Goal: Task Accomplishment & Management: Manage account settings

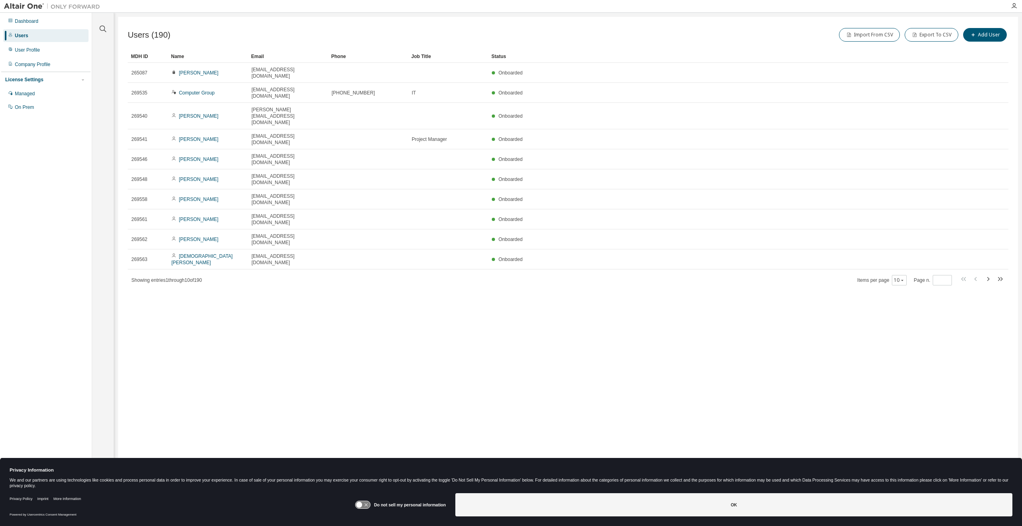
click at [181, 56] on div "Name" at bounding box center [208, 56] width 74 height 13
click at [183, 55] on div "Name" at bounding box center [208, 56] width 74 height 13
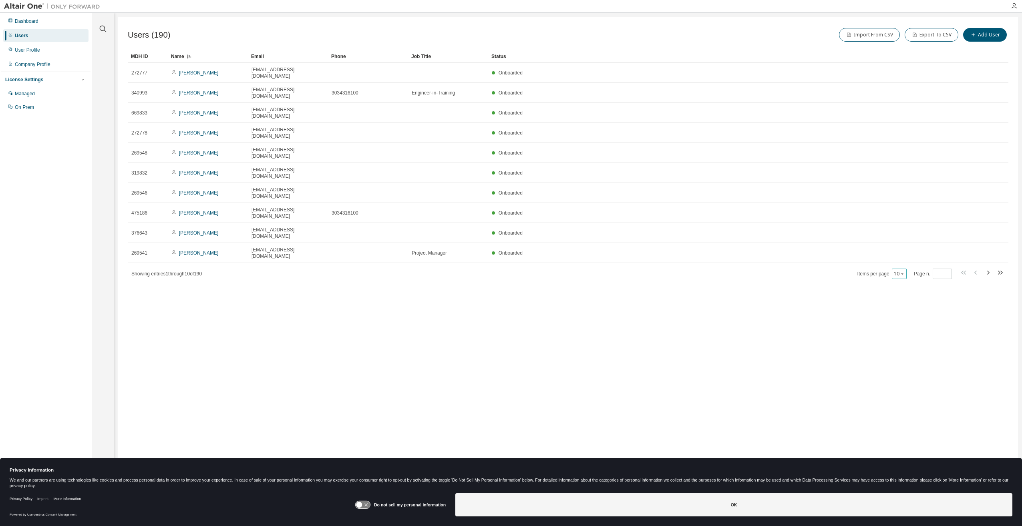
click at [906, 269] on div "10" at bounding box center [898, 274] width 15 height 10
click at [903, 271] on icon "button" at bounding box center [901, 273] width 5 height 5
click at [897, 249] on div "50" at bounding box center [925, 250] width 64 height 10
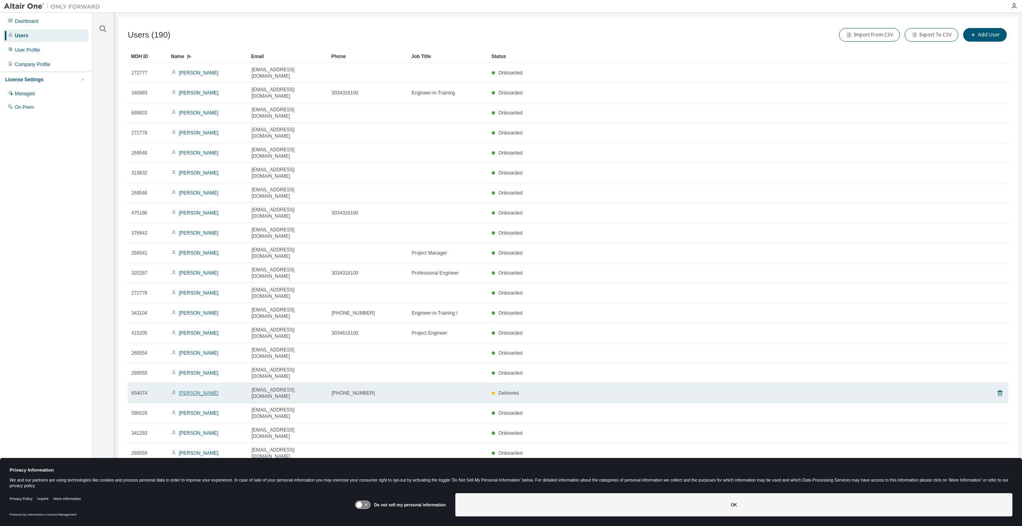
click at [191, 390] on link "[PERSON_NAME]" at bounding box center [199, 393] width 40 height 6
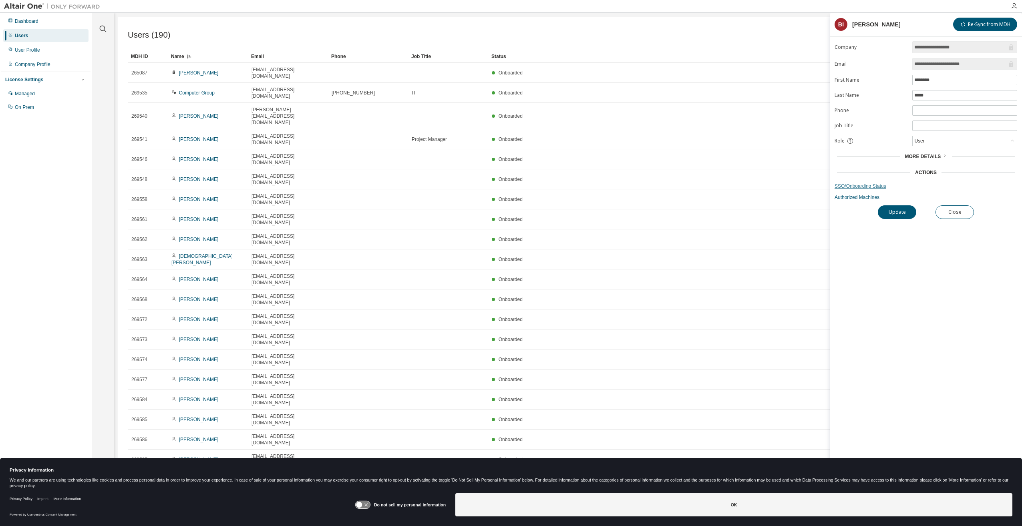
click at [874, 186] on link "SSO/Onboarding Status" at bounding box center [925, 186] width 183 height 6
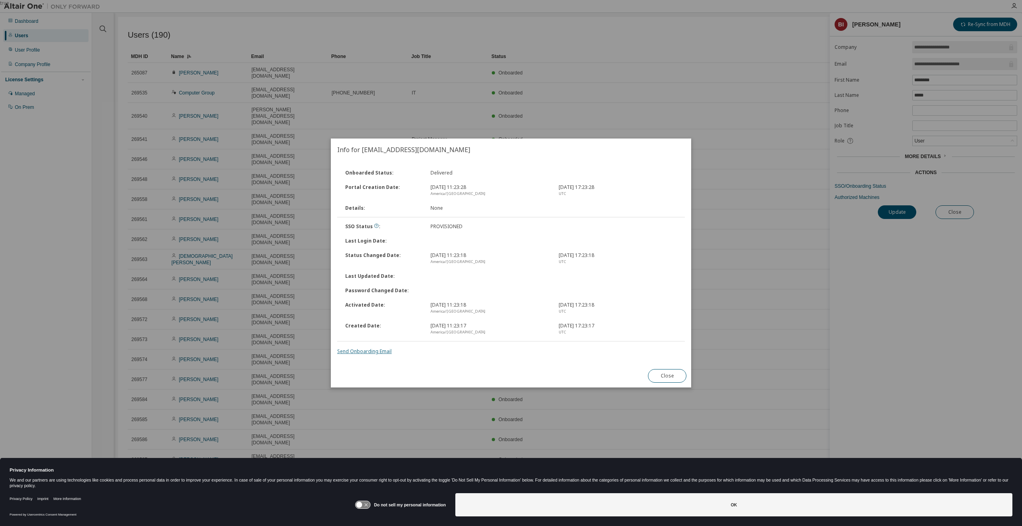
click at [374, 351] on link "Send Onboarding Email" at bounding box center [364, 351] width 54 height 7
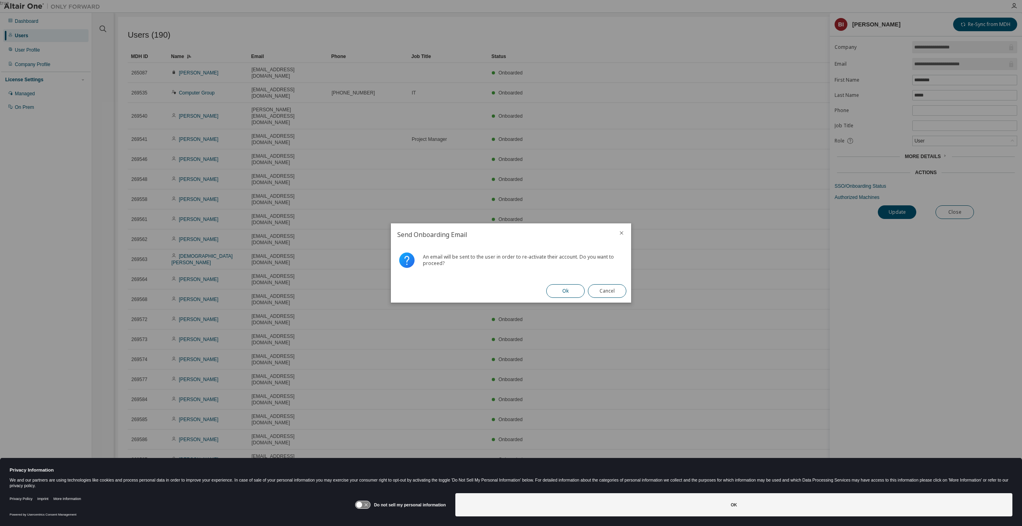
click at [561, 290] on button "Ok" at bounding box center [565, 291] width 38 height 14
click at [612, 289] on button "Close" at bounding box center [607, 291] width 38 height 14
